Goal: Transaction & Acquisition: Book appointment/travel/reservation

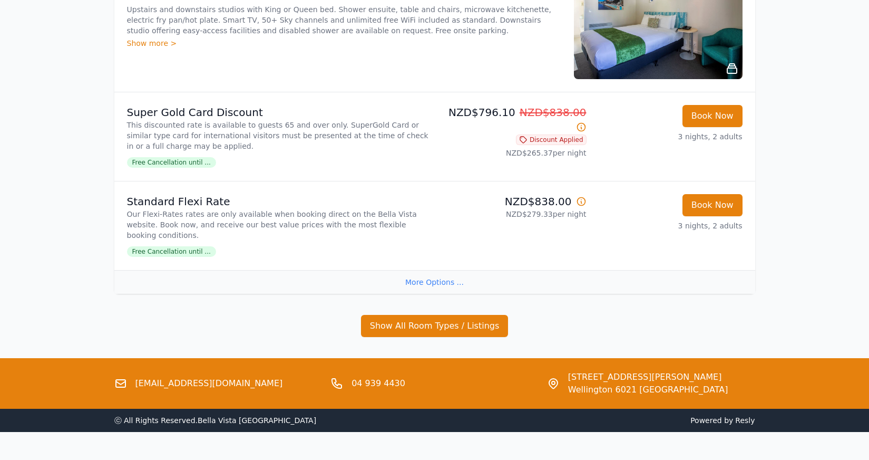
scroll to position [565, 0]
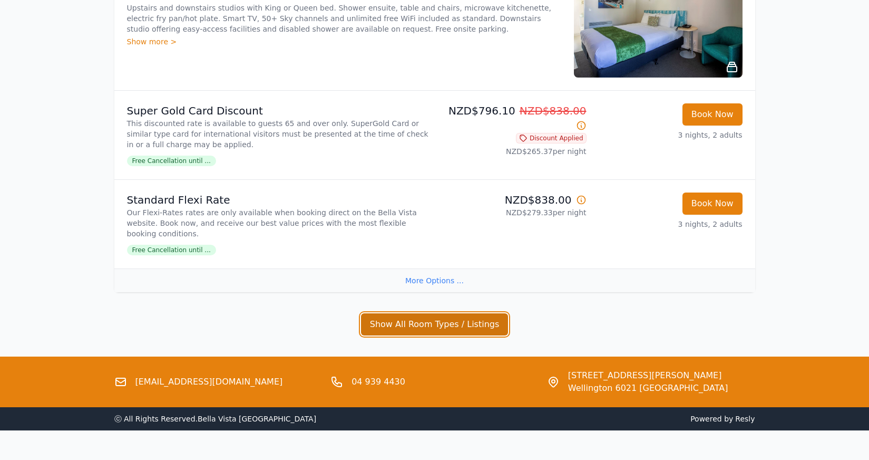
click at [432, 313] on button "Show All Room Types / Listings" at bounding box center [435, 324] width 148 height 22
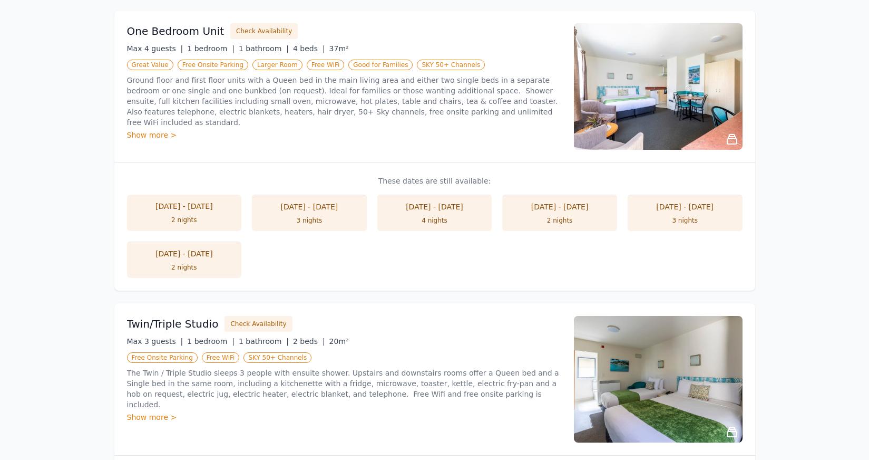
scroll to position [868, 0]
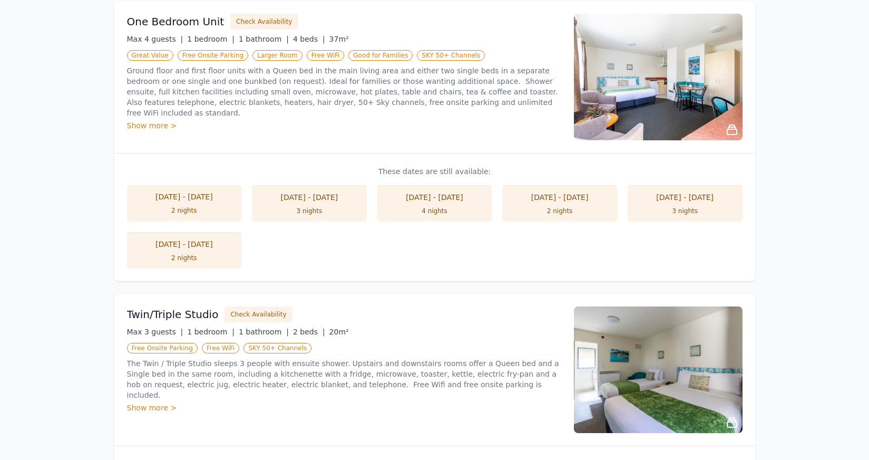
click at [203, 232] on li "[DATE] - [DATE] 2 nights" at bounding box center [184, 250] width 115 height 36
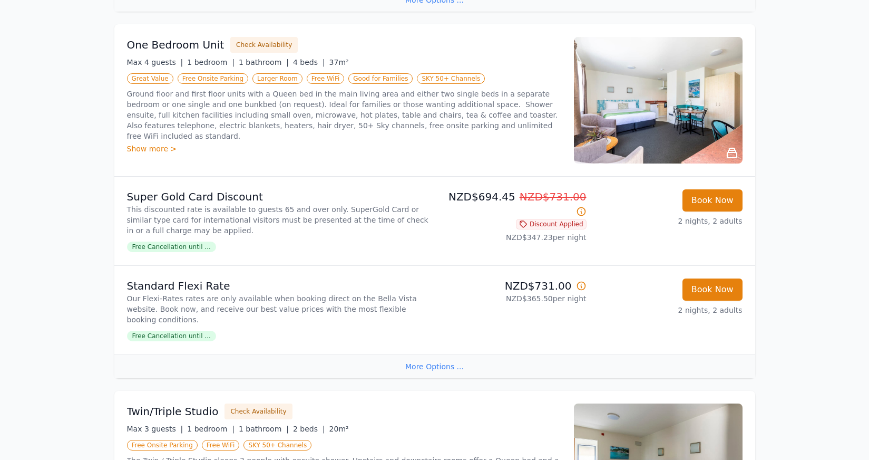
scroll to position [846, 0]
click at [152, 143] on div "Show more >" at bounding box center [344, 148] width 434 height 11
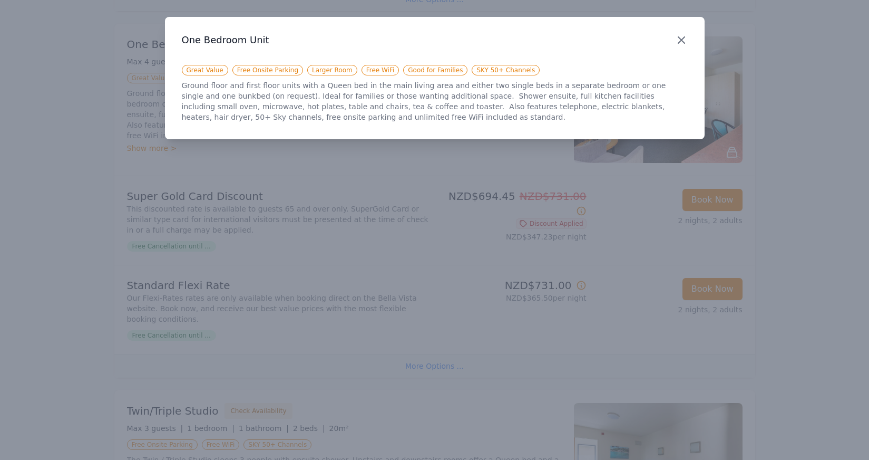
click at [681, 43] on icon "button" at bounding box center [681, 40] width 13 height 13
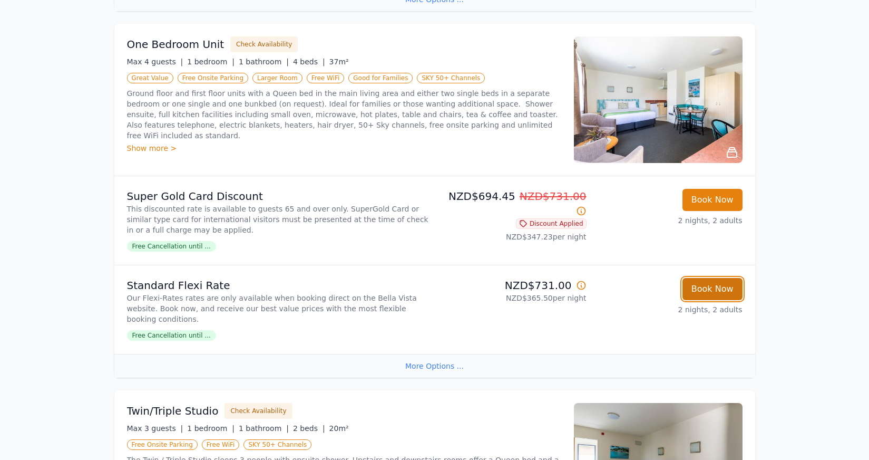
click at [715, 278] on button "Book Now" at bounding box center [712, 289] width 60 height 22
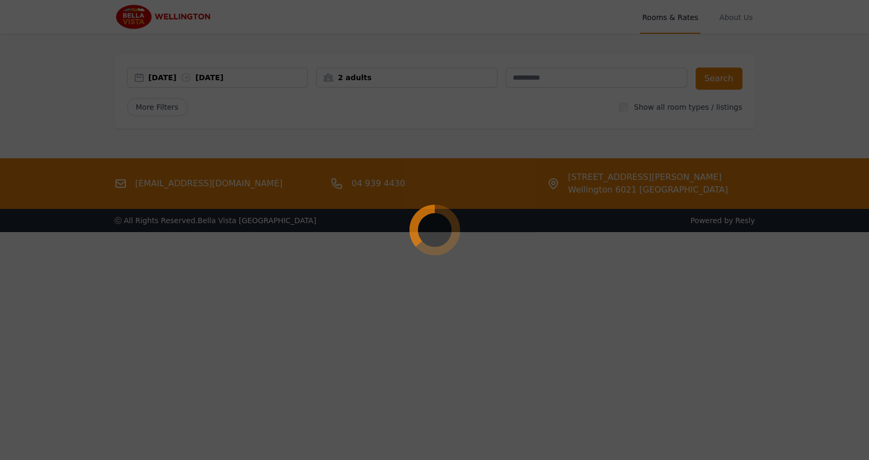
select select "**"
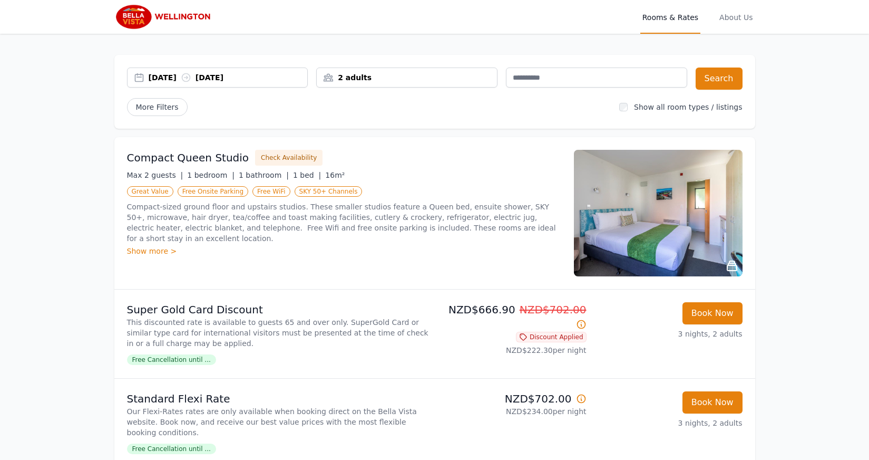
scroll to position [5, 0]
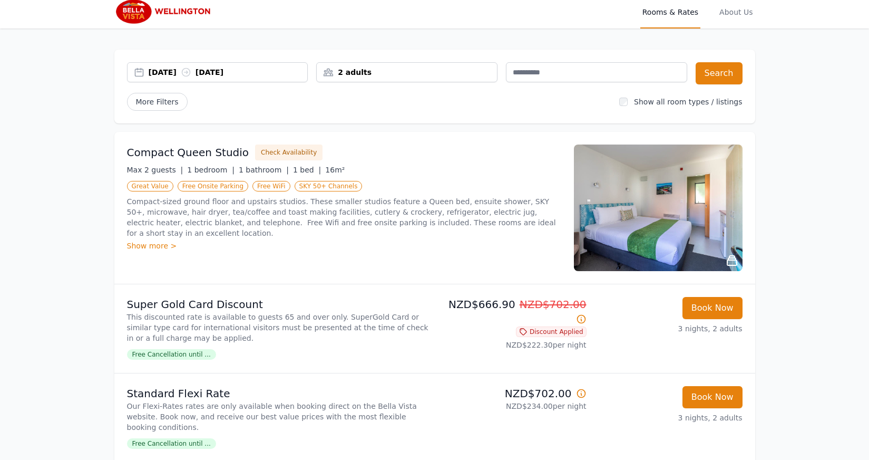
click at [373, 73] on div "2 adults" at bounding box center [407, 72] width 180 height 11
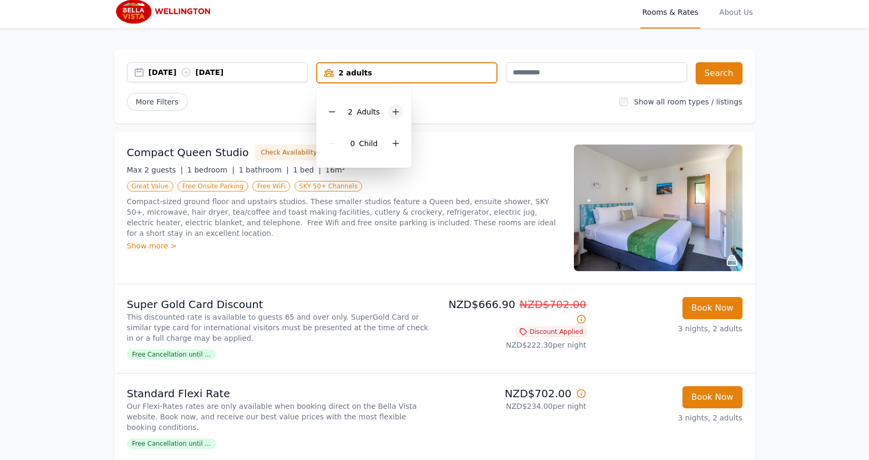
click at [396, 110] on icon at bounding box center [396, 112] width 8 height 8
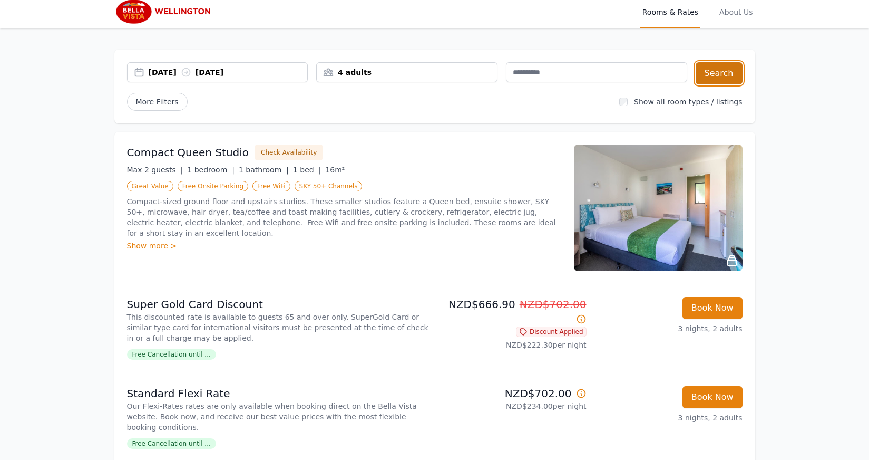
click at [726, 78] on button "Search" at bounding box center [719, 73] width 47 height 22
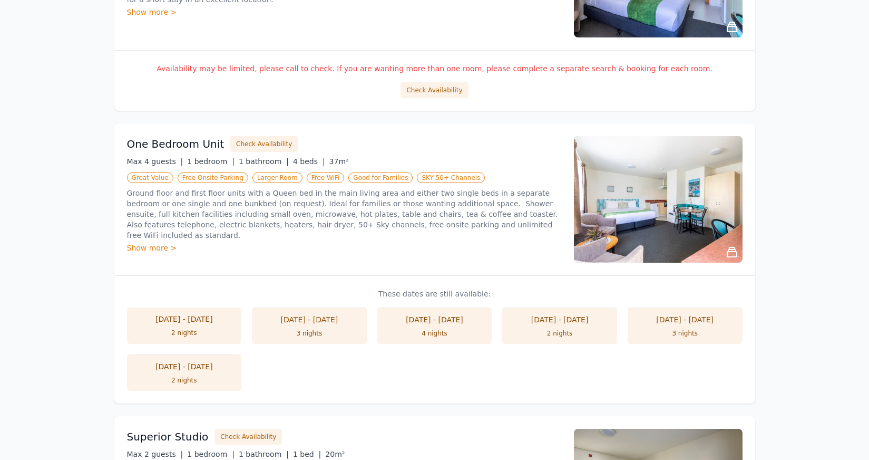
scroll to position [279, 0]
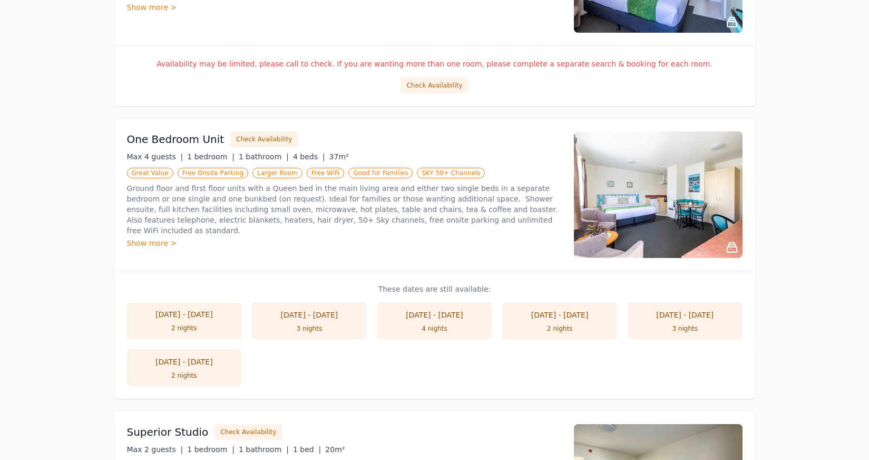
click at [193, 372] on div "2 nights" at bounding box center [185, 375] width 94 height 8
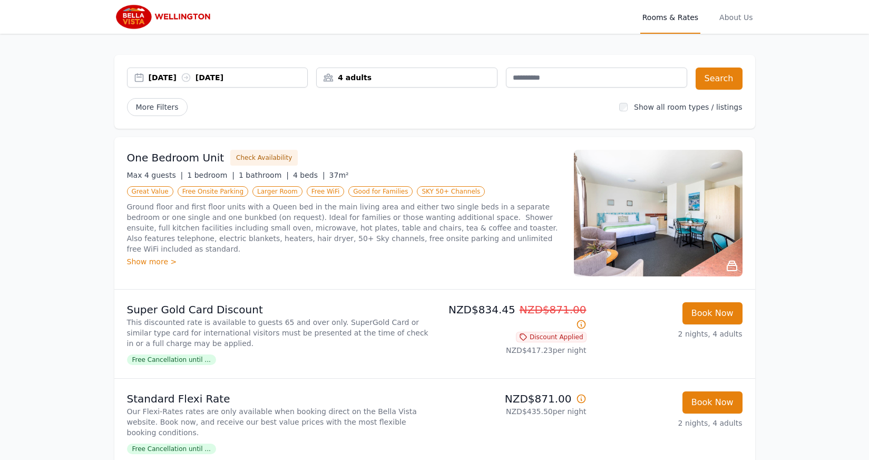
click at [276, 80] on div "25 Sep 2025 27 Sep 2025" at bounding box center [228, 77] width 159 height 11
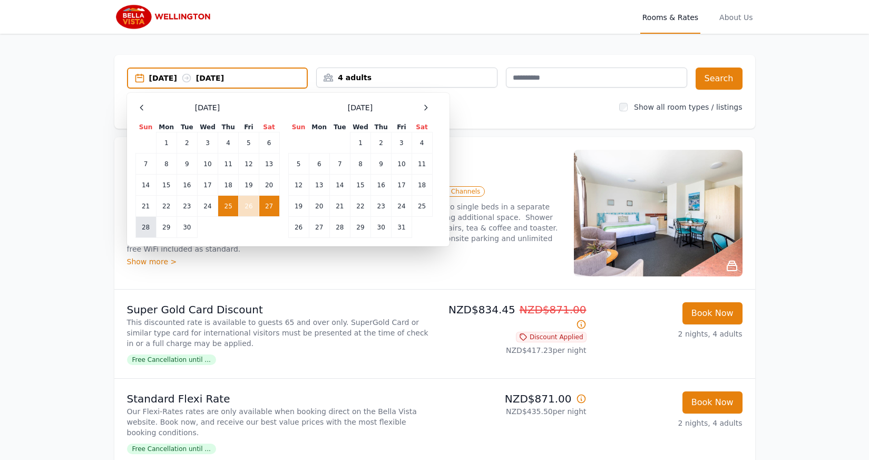
click at [148, 225] on td "28" at bounding box center [145, 227] width 21 height 21
click at [230, 204] on td "25" at bounding box center [228, 206] width 21 height 21
click at [149, 227] on td "28" at bounding box center [145, 227] width 21 height 21
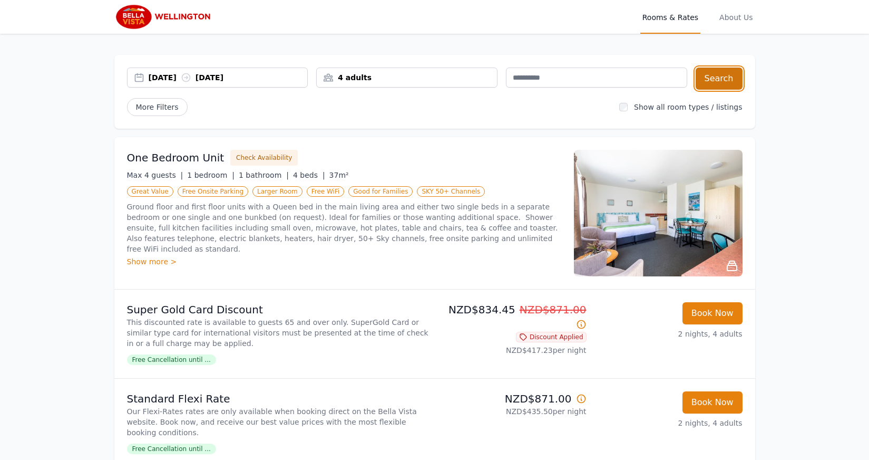
click at [719, 80] on button "Search" at bounding box center [719, 78] width 47 height 22
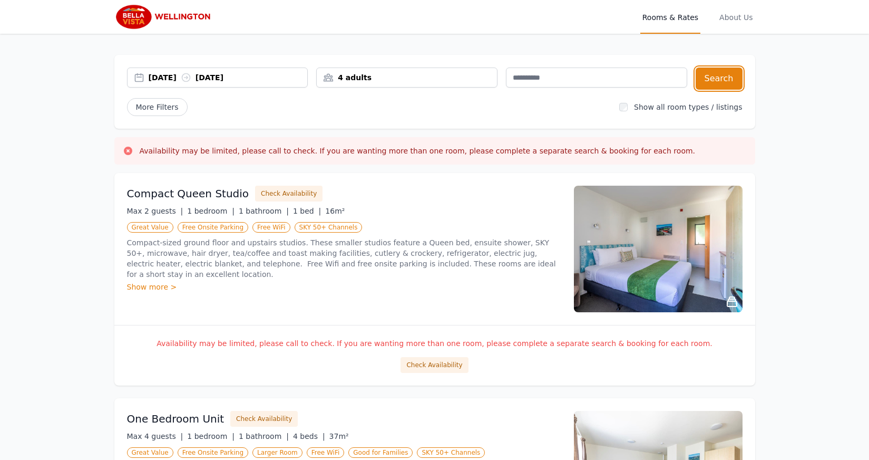
click at [177, 84] on div "25 Sep 2025 28 Sep 2025" at bounding box center [217, 77] width 181 height 20
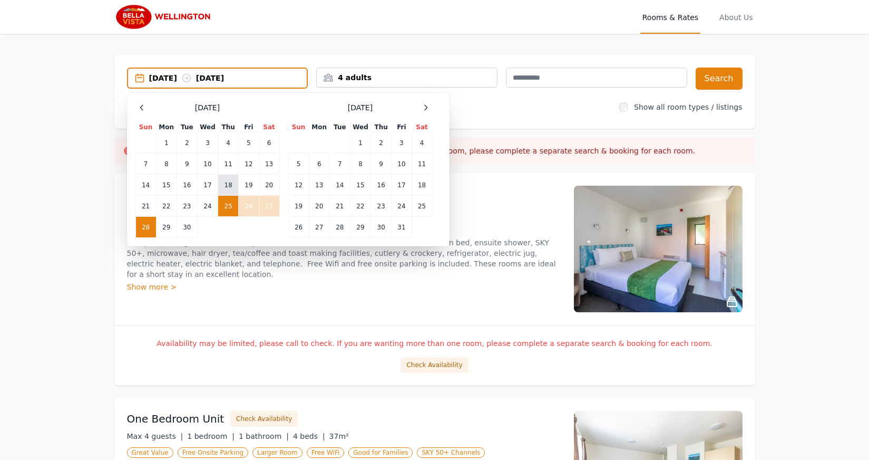
click at [232, 185] on td "18" at bounding box center [228, 184] width 21 height 21
click at [151, 208] on td "21" at bounding box center [145, 206] width 21 height 21
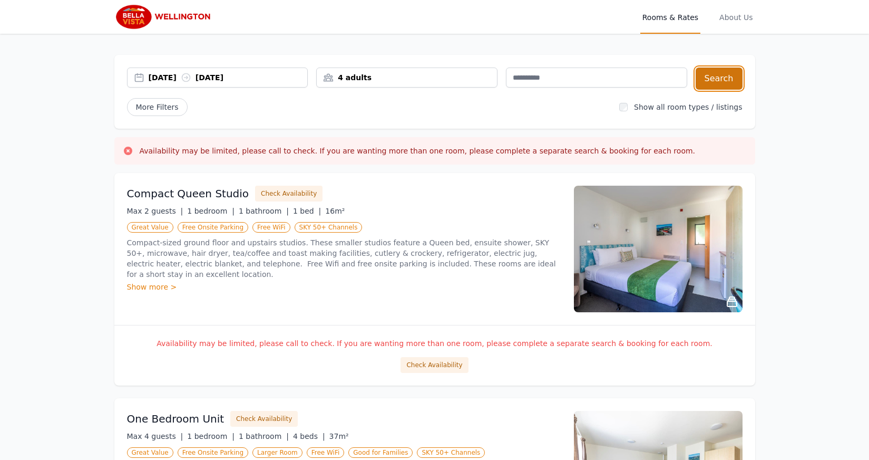
click at [722, 81] on button "Search" at bounding box center [719, 78] width 47 height 22
